Goal: Task Accomplishment & Management: Manage account settings

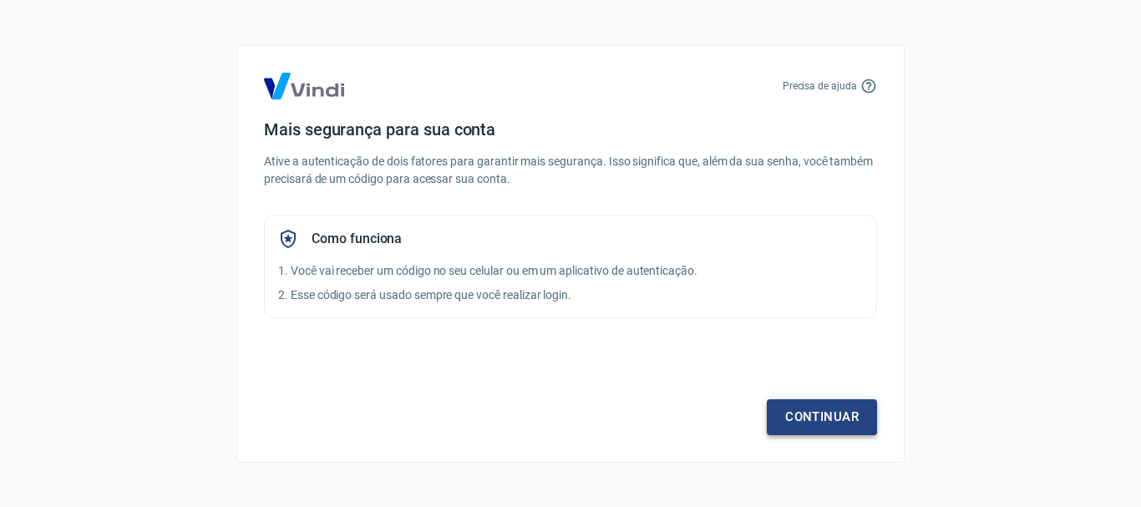
click at [857, 425] on link "Continuar" at bounding box center [822, 416] width 110 height 35
